Goal: Information Seeking & Learning: Learn about a topic

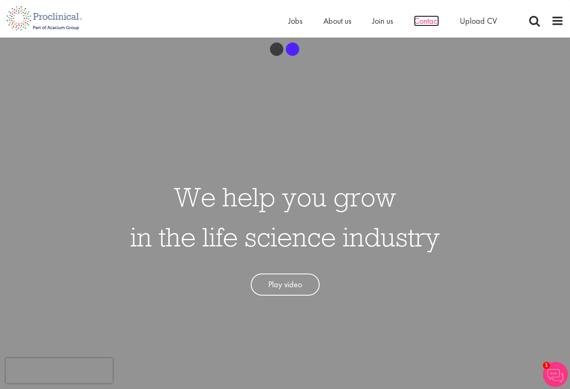
click at [425, 19] on span "Contact" at bounding box center [426, 20] width 25 height 11
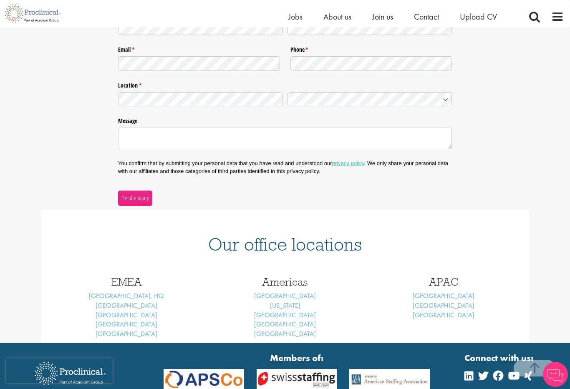
scroll to position [237, 0]
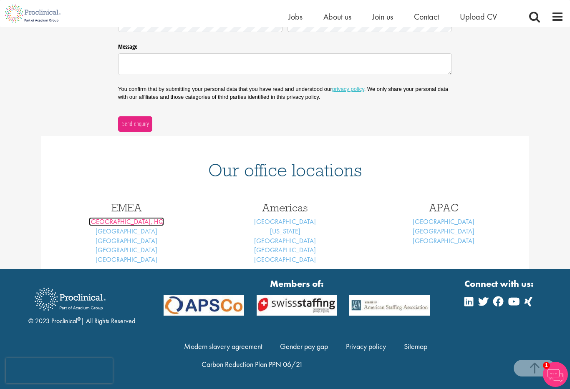
click at [120, 223] on link "[GEOGRAPHIC_DATA], HQ" at bounding box center [126, 221] width 75 height 9
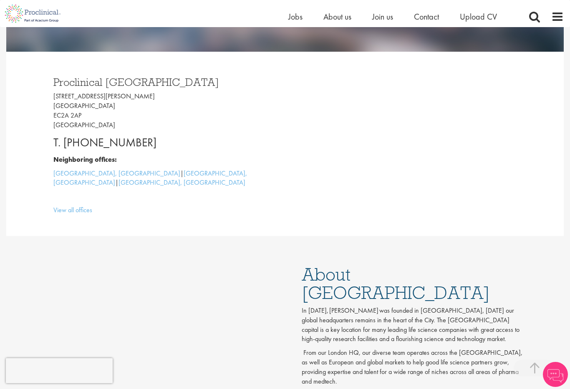
scroll to position [200, 0]
click at [474, 15] on span "Upload CV" at bounding box center [478, 16] width 37 height 11
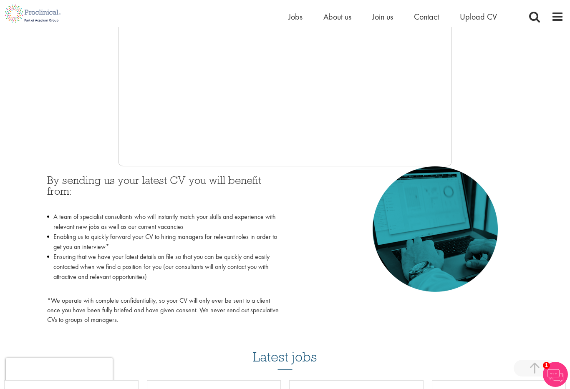
scroll to position [250, 0]
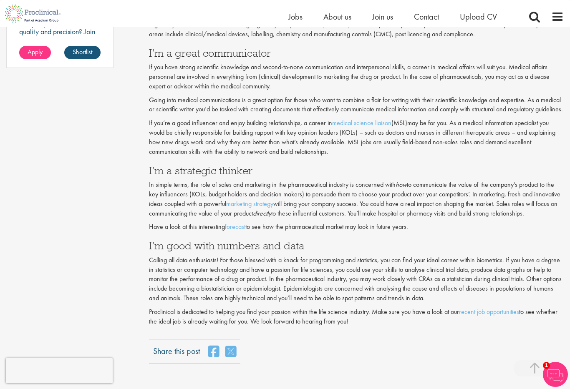
scroll to position [726, 0]
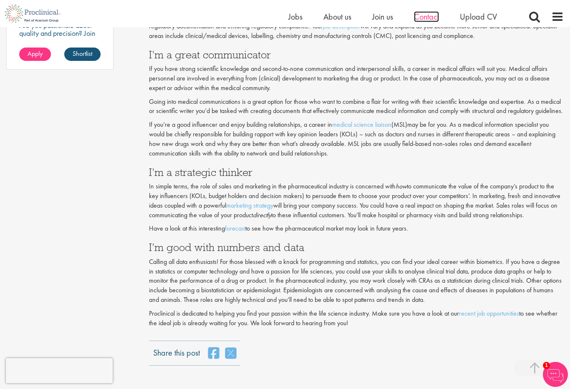
click at [428, 18] on span "Contact" at bounding box center [426, 16] width 25 height 11
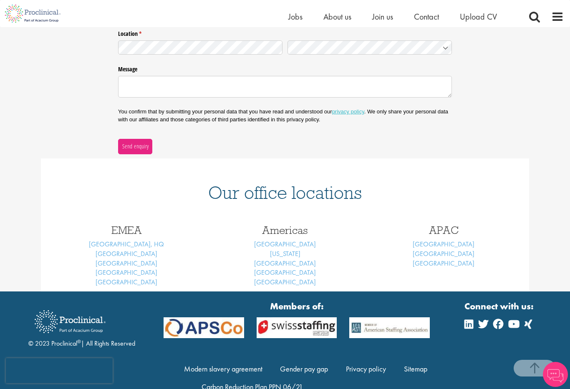
scroll to position [237, 0]
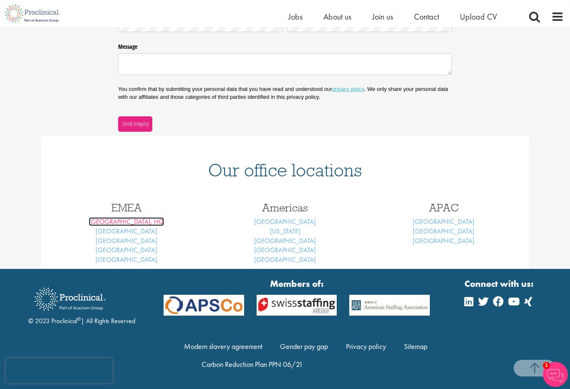
click at [123, 221] on link "[GEOGRAPHIC_DATA], HQ" at bounding box center [126, 221] width 75 height 9
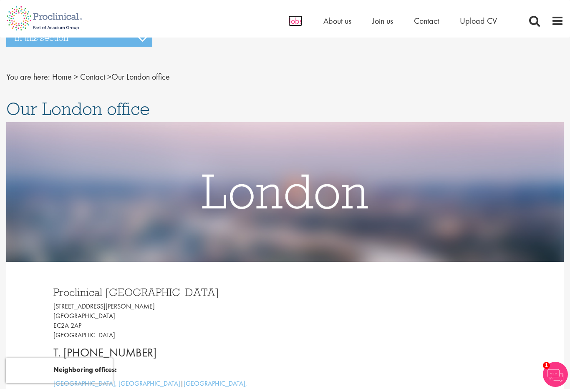
click at [296, 21] on span "Jobs" at bounding box center [295, 20] width 14 height 11
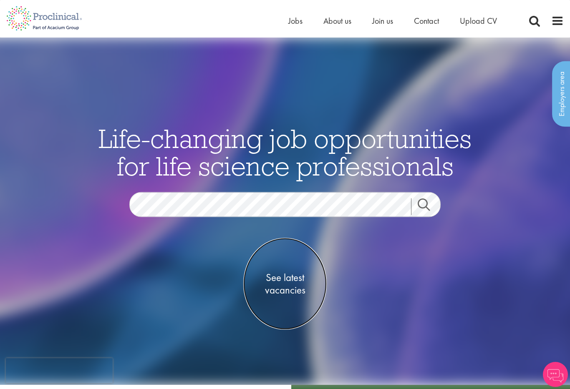
click at [289, 279] on span "See latest vacancies" at bounding box center [284, 283] width 83 height 25
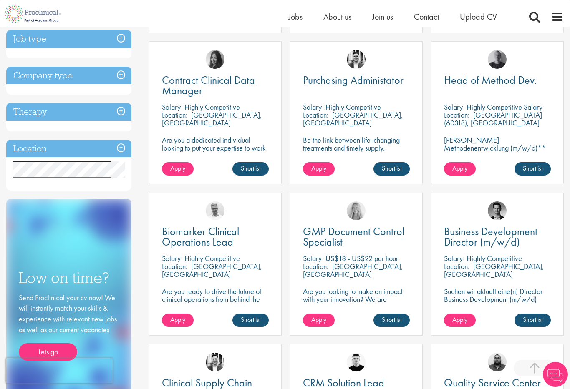
scroll to position [299, 0]
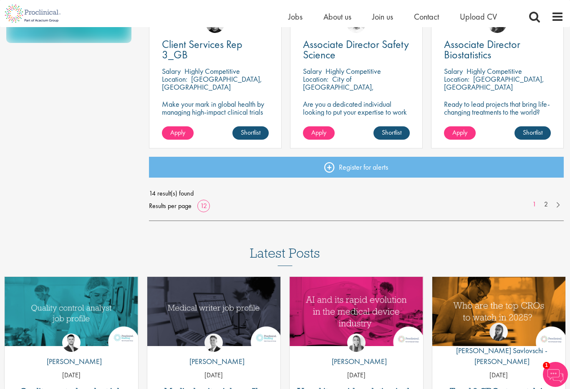
scroll to position [632, 0]
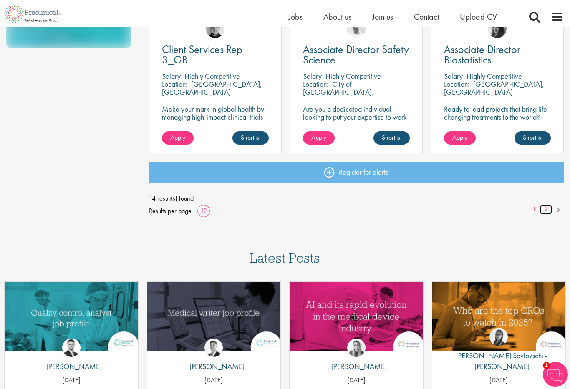
click at [546, 210] on link "2" at bounding box center [546, 210] width 12 height 10
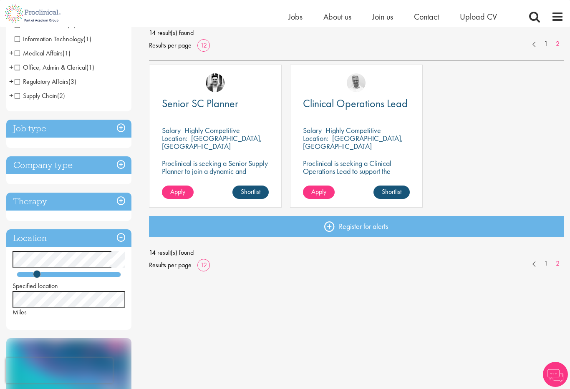
scroll to position [125, 0]
